Goal: Navigation & Orientation: Find specific page/section

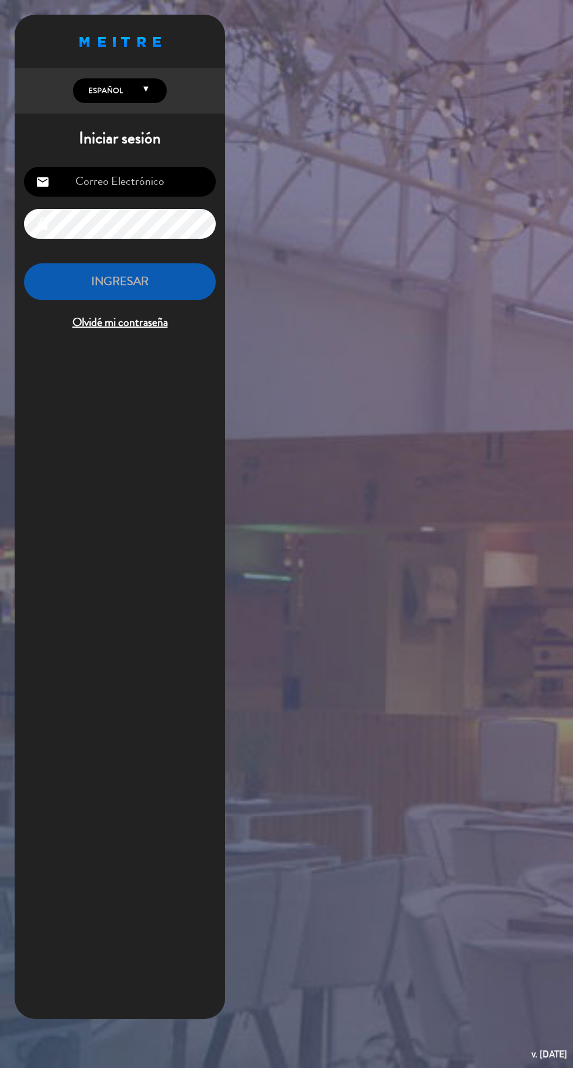
click at [107, 754] on div "Proudly born in [GEOGRAPHIC_DATA]. Made with love in [US_STATE] English Español…" at bounding box center [120, 517] width 211 height 1004
click at [107, 755] on div "Proudly born in [GEOGRAPHIC_DATA]. Made with love in [US_STATE] English Español…" at bounding box center [120, 517] width 211 height 1004
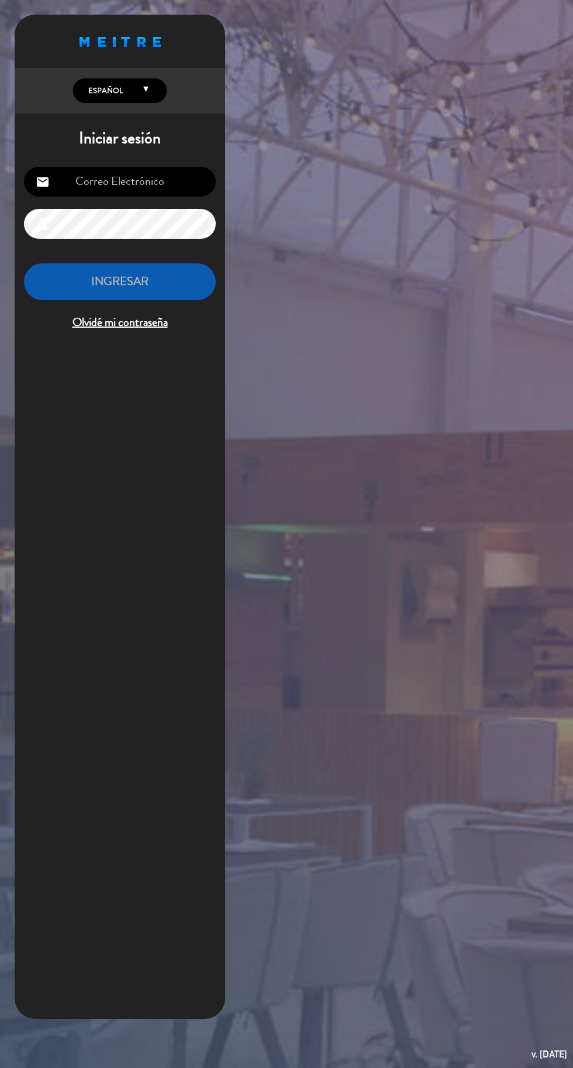
click at [107, 755] on div "Proudly born in [GEOGRAPHIC_DATA]. Made with love in [US_STATE] English Español…" at bounding box center [120, 517] width 211 height 1004
click at [107, 757] on div "Proudly born in [GEOGRAPHIC_DATA]. Made with love in [US_STATE] English Español…" at bounding box center [120, 517] width 211 height 1004
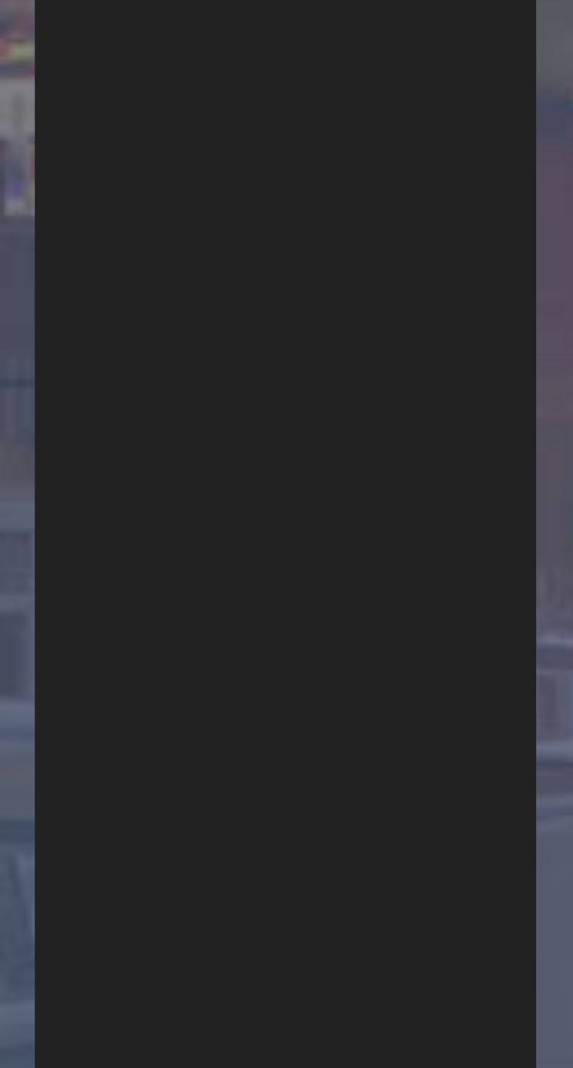
click at [45, 850] on div "Proudly born in [GEOGRAPHIC_DATA]. Made with love in [US_STATE] English Español…" at bounding box center [120, 517] width 211 height 1004
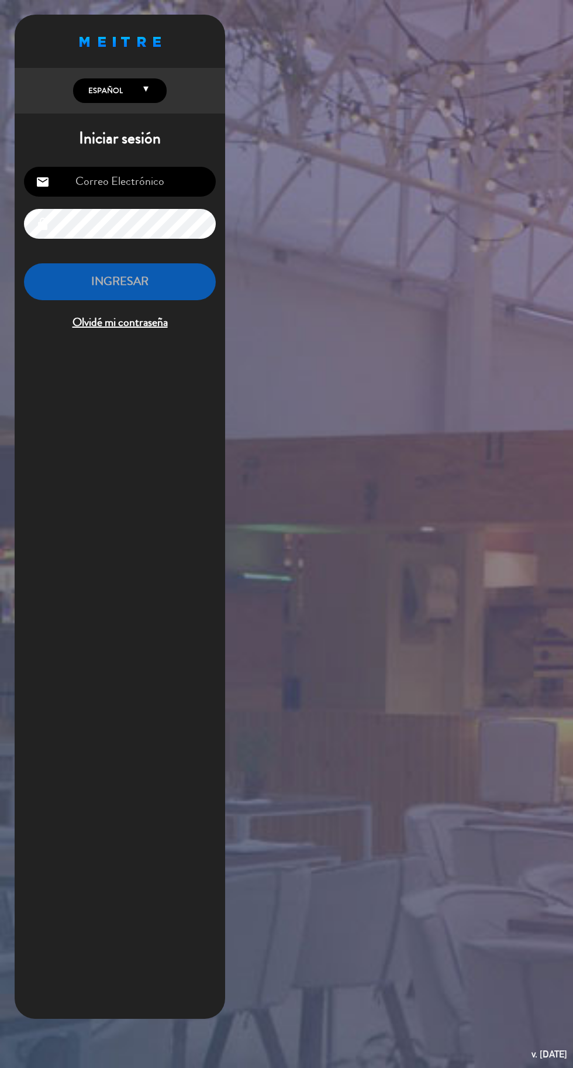
click at [107, 755] on div "Proudly born in [GEOGRAPHIC_DATA]. Made with love in [US_STATE] English Español…" at bounding box center [120, 517] width 211 height 1004
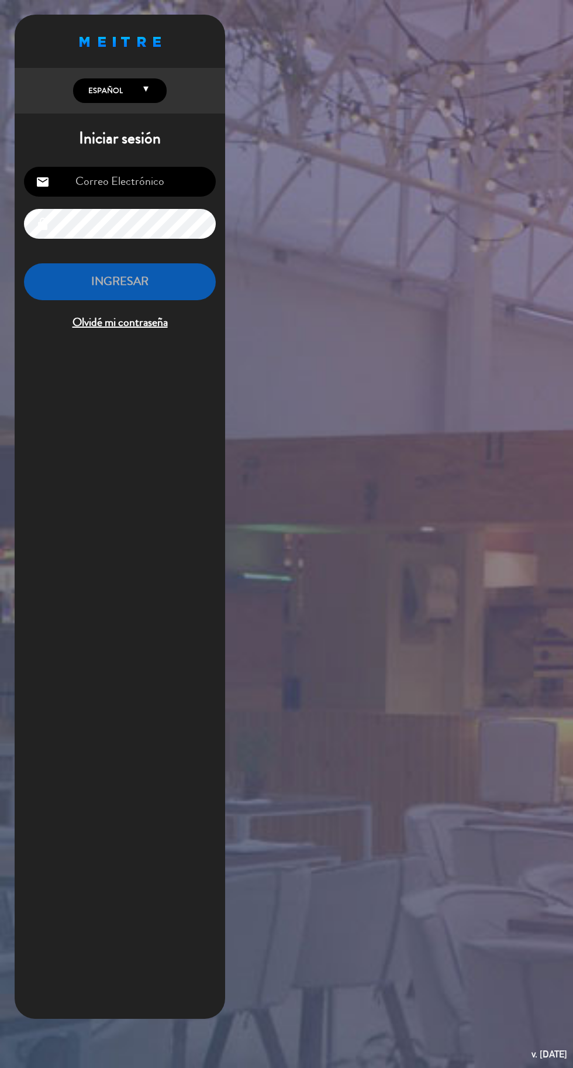
click at [107, 755] on div "Proudly born in [GEOGRAPHIC_DATA]. Made with love in [US_STATE] English Español…" at bounding box center [120, 517] width 211 height 1004
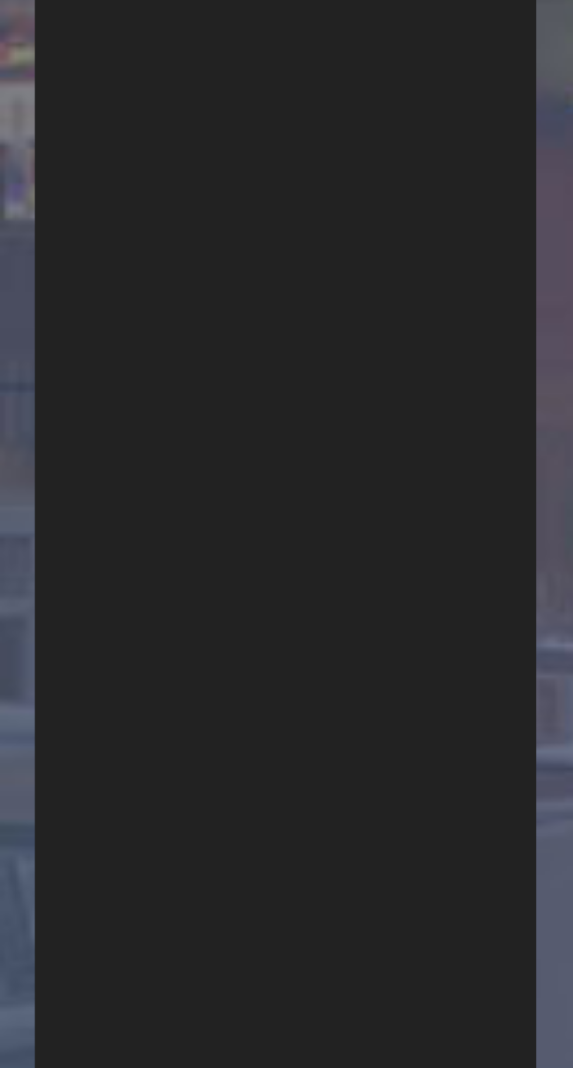
click at [45, 848] on div "Proudly born in [GEOGRAPHIC_DATA]. Made with love in [US_STATE] English Español…" at bounding box center [120, 517] width 211 height 1004
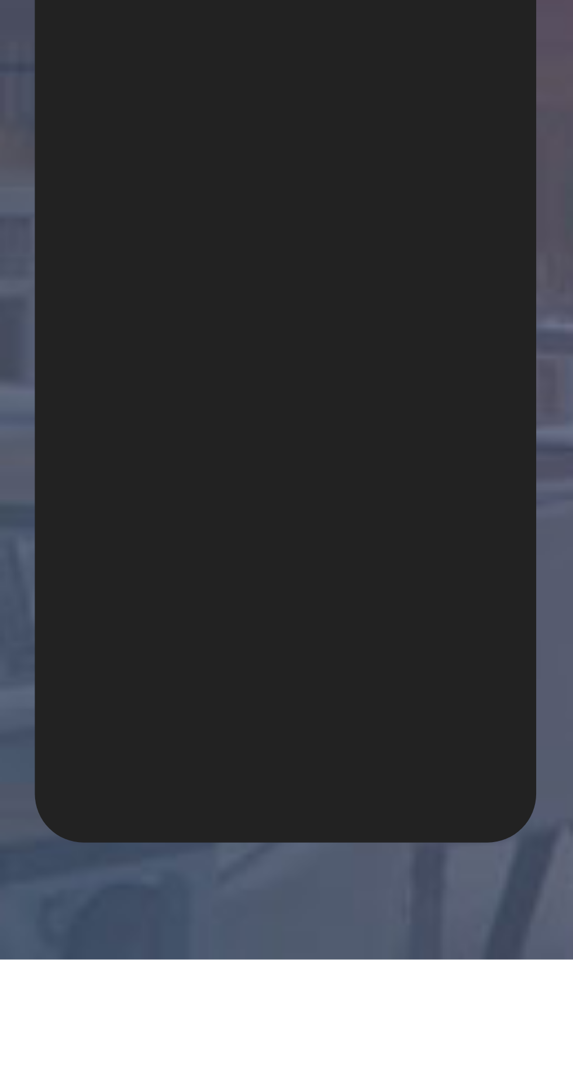
click at [134, 967] on div "Proudly born in [GEOGRAPHIC_DATA]. Made with love in [US_STATE] English Español…" at bounding box center [120, 517] width 211 height 1004
